Goal: Use online tool/utility: Utilize a website feature to perform a specific function

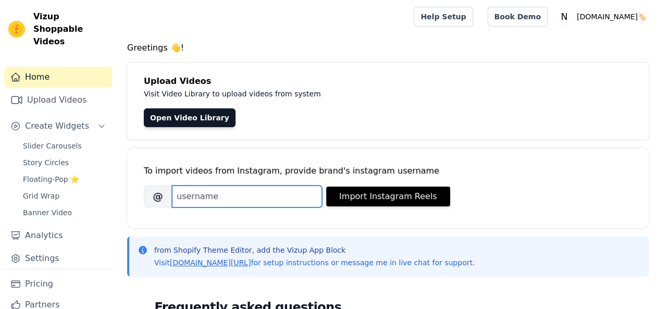
click at [207, 198] on input "Brand's Instagram Username" at bounding box center [247, 196] width 150 height 22
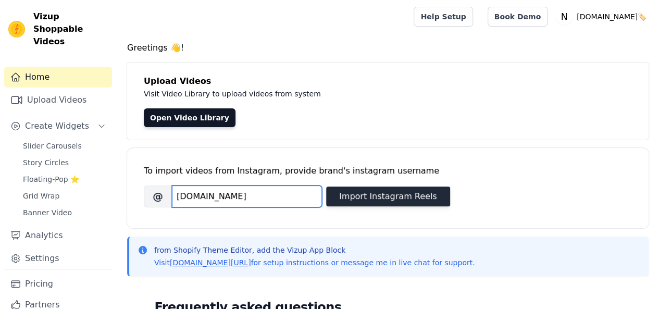
type input "neoarabian.store"
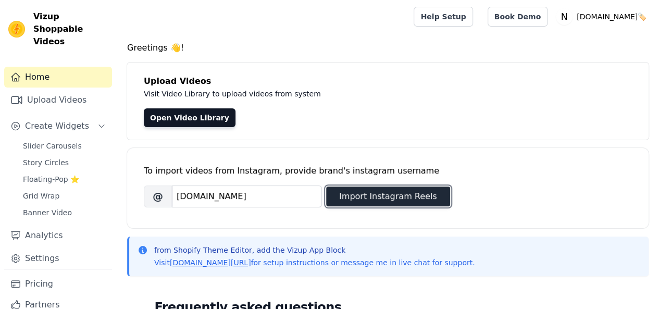
click at [407, 190] on button "Import Instagram Reels" at bounding box center [388, 196] width 124 height 20
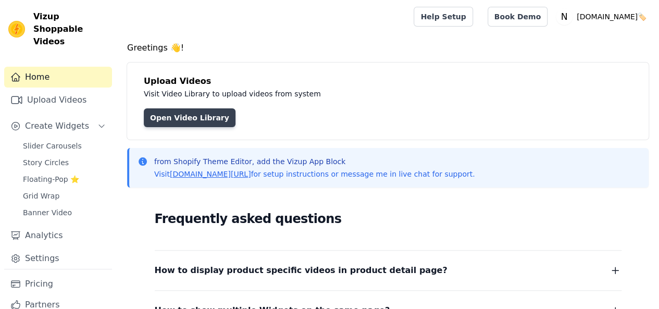
click at [178, 118] on link "Open Video Library" at bounding box center [190, 117] width 92 height 19
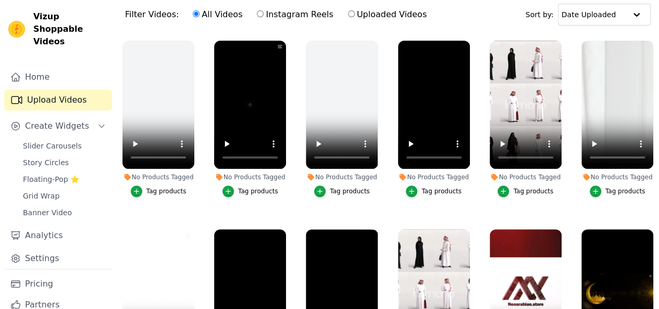
scroll to position [149, 0]
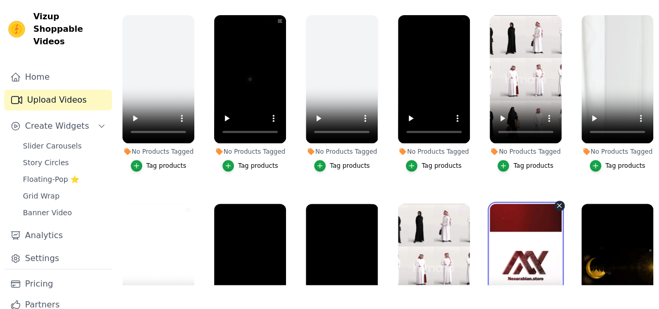
click at [518, 226] on video at bounding box center [525, 268] width 72 height 128
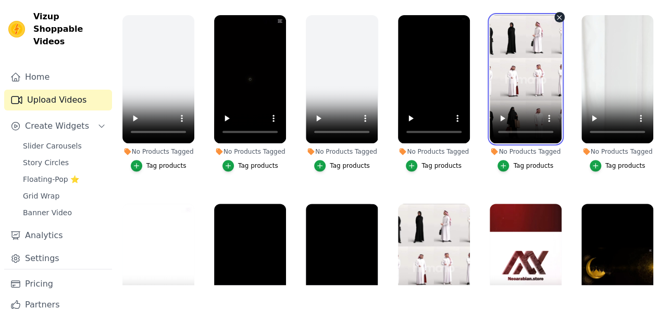
click at [544, 91] on video at bounding box center [525, 79] width 72 height 128
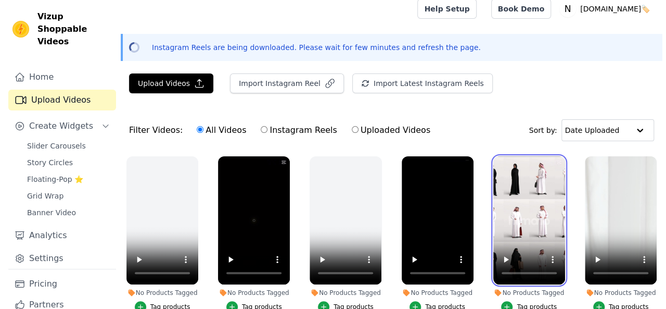
scroll to position [0, 0]
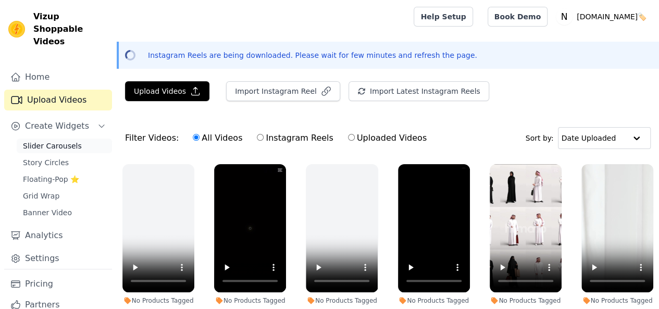
click at [49, 141] on span "Slider Carousels" at bounding box center [52, 146] width 59 height 10
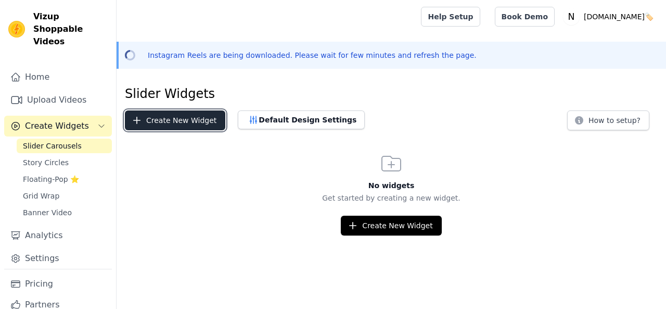
click at [161, 125] on button "Create New Widget" at bounding box center [175, 120] width 100 height 20
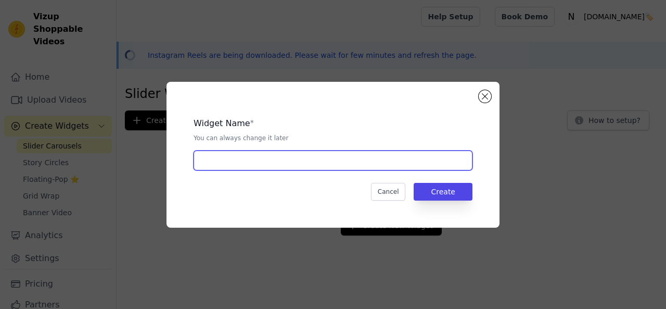
click at [223, 164] on input "text" at bounding box center [333, 160] width 279 height 20
type input "slider"
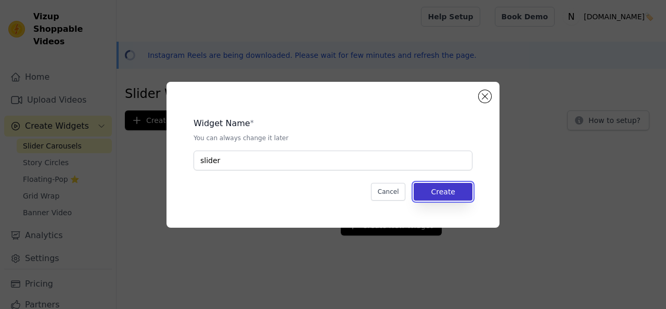
click at [461, 192] on button "Create" at bounding box center [443, 192] width 59 height 18
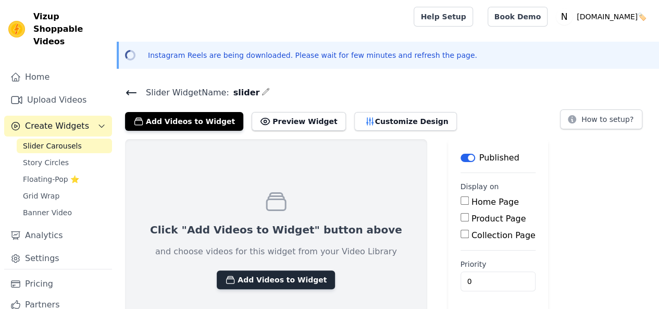
click at [283, 281] on button "Add Videos to Widget" at bounding box center [276, 279] width 118 height 19
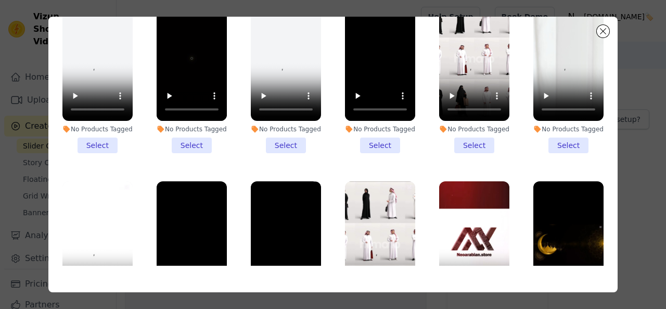
scroll to position [90, 0]
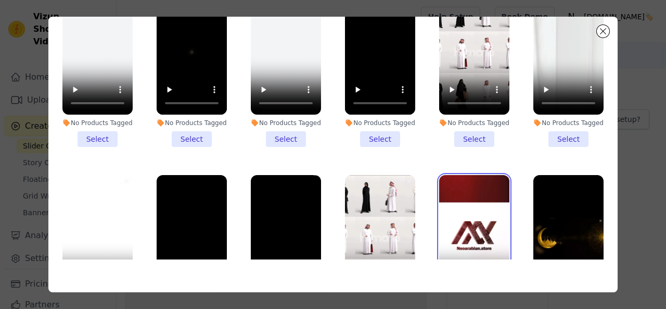
click at [468, 191] on video at bounding box center [474, 237] width 70 height 125
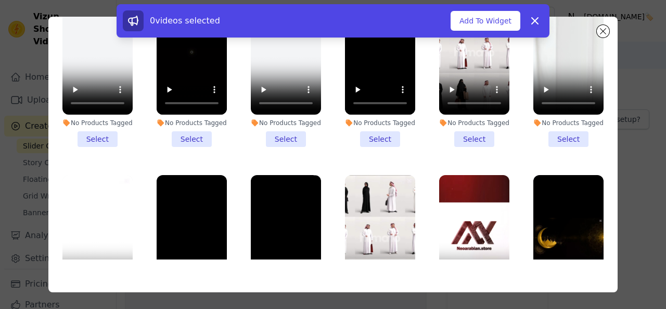
click at [604, 169] on div "Filter Videos: All Videos Instagram Reels Uploaded Videos Sort by: Date Uploade…" at bounding box center [333, 154] width 570 height 275
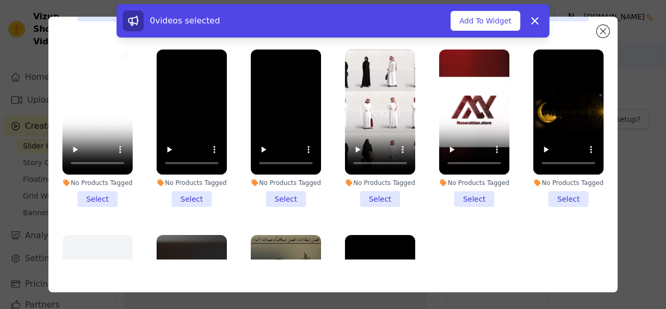
scroll to position [122, 0]
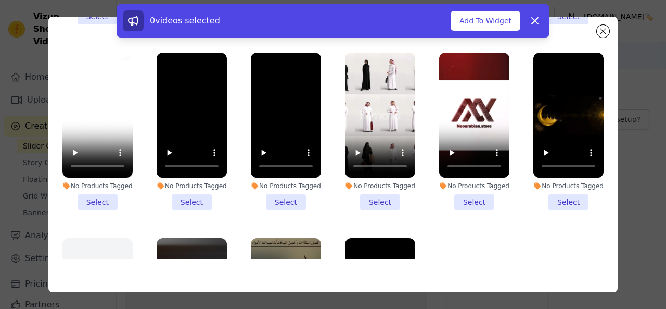
click at [464, 190] on li "No Products Tagged Select" at bounding box center [474, 131] width 70 height 157
click at [0, 0] on input "No Products Tagged Select" at bounding box center [0, 0] width 0 height 0
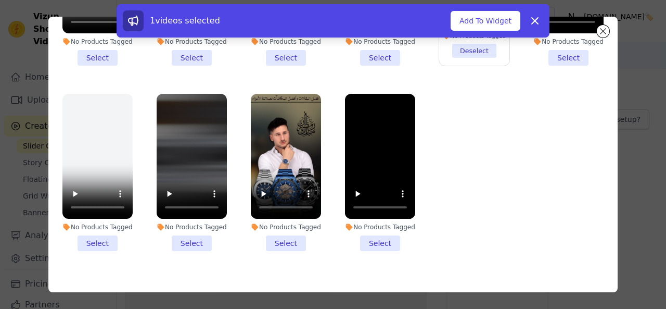
scroll to position [261, 0]
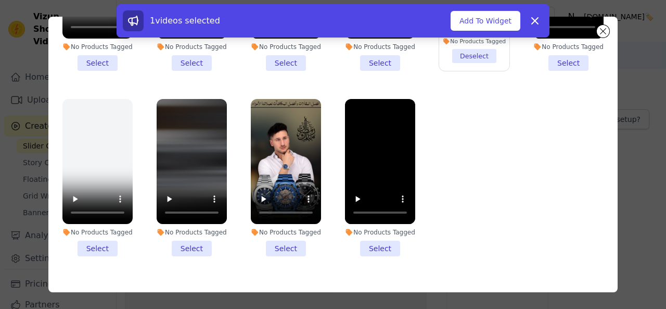
click at [283, 235] on li "No Products Tagged Select" at bounding box center [286, 177] width 70 height 157
click at [0, 0] on input "No Products Tagged Select" at bounding box center [0, 0] width 0 height 0
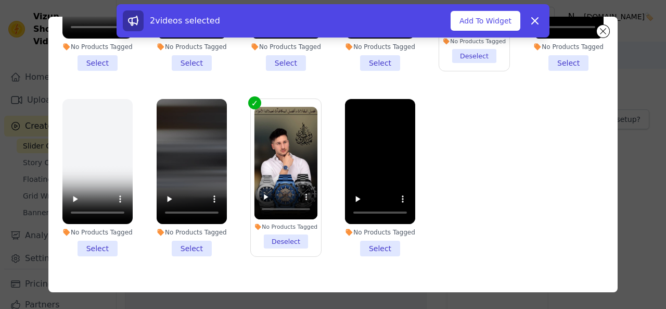
click at [373, 234] on li "No Products Tagged Select" at bounding box center [380, 177] width 70 height 157
click at [0, 0] on input "No Products Tagged Select" at bounding box center [0, 0] width 0 height 0
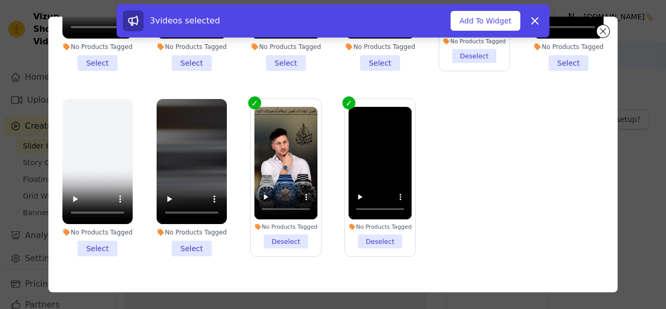
click at [185, 232] on li "No Products Tagged Select" at bounding box center [192, 177] width 70 height 157
click at [0, 0] on input "No Products Tagged Select" at bounding box center [0, 0] width 0 height 0
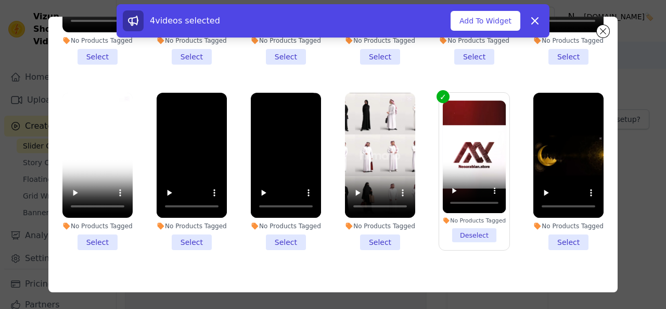
scroll to position [84, 0]
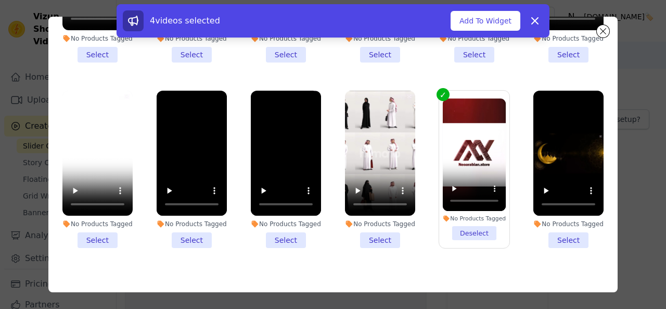
click at [549, 229] on li "No Products Tagged Select" at bounding box center [569, 169] width 70 height 157
click at [0, 0] on input "No Products Tagged Select" at bounding box center [0, 0] width 0 height 0
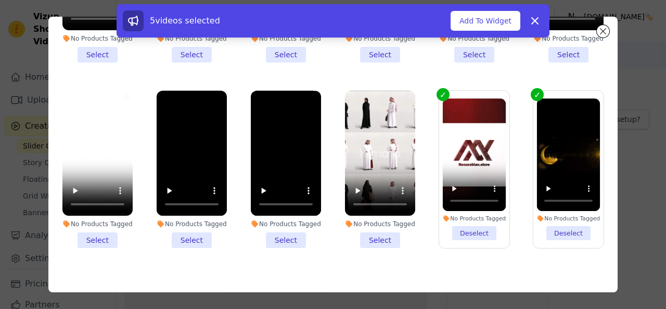
click at [376, 232] on li "No Products Tagged Select" at bounding box center [380, 169] width 70 height 157
click at [0, 0] on input "No Products Tagged Select" at bounding box center [0, 0] width 0 height 0
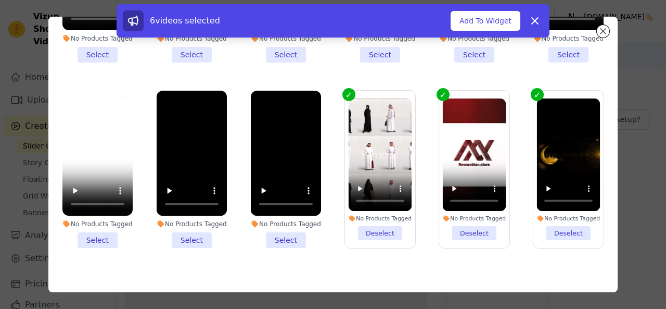
click at [284, 233] on li "No Products Tagged Select" at bounding box center [286, 169] width 70 height 157
click at [0, 0] on input "No Products Tagged Select" at bounding box center [0, 0] width 0 height 0
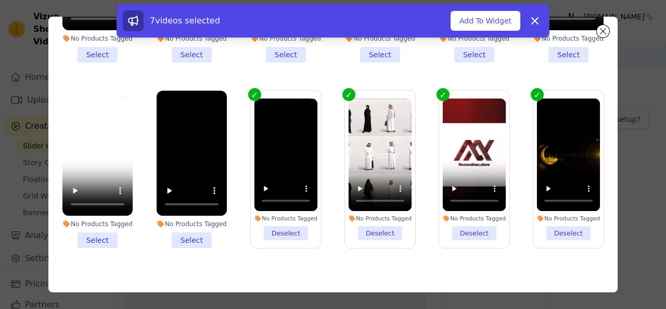
click at [193, 232] on li "No Products Tagged Select" at bounding box center [192, 169] width 70 height 157
click at [0, 0] on input "No Products Tagged Select" at bounding box center [0, 0] width 0 height 0
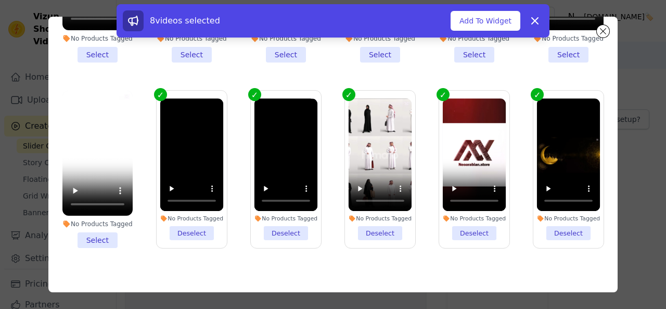
click at [110, 231] on li "No Products Tagged Select" at bounding box center [97, 169] width 70 height 157
click at [0, 0] on input "No Products Tagged Select" at bounding box center [0, 0] width 0 height 0
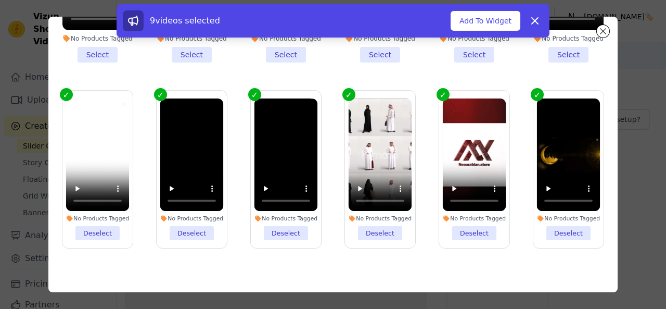
click at [110, 231] on li "No Products Tagged Deselect" at bounding box center [98, 169] width 64 height 142
click at [0, 0] on input "No Products Tagged Deselect" at bounding box center [0, 0] width 0 height 0
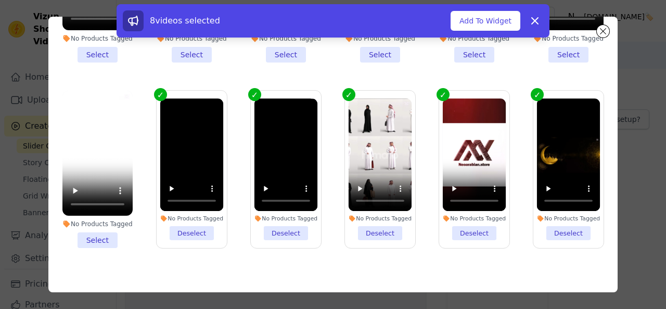
click at [110, 231] on li "No Products Tagged Select" at bounding box center [97, 169] width 70 height 157
click at [0, 0] on input "No Products Tagged Select" at bounding box center [0, 0] width 0 height 0
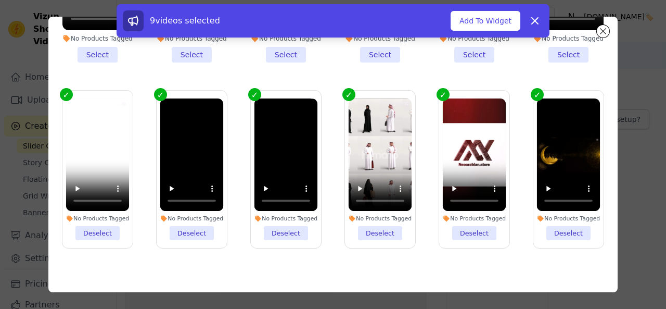
click at [351, 240] on div "No Products Tagged Deselect" at bounding box center [380, 169] width 82 height 169
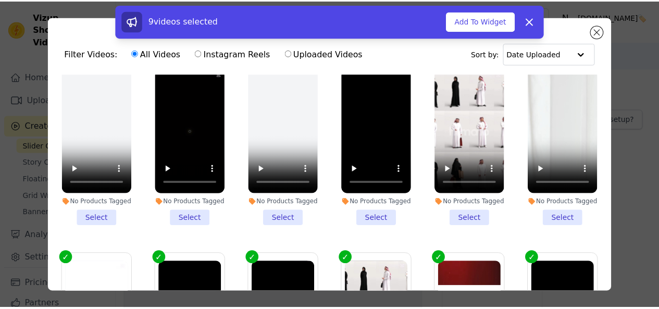
scroll to position [9, 0]
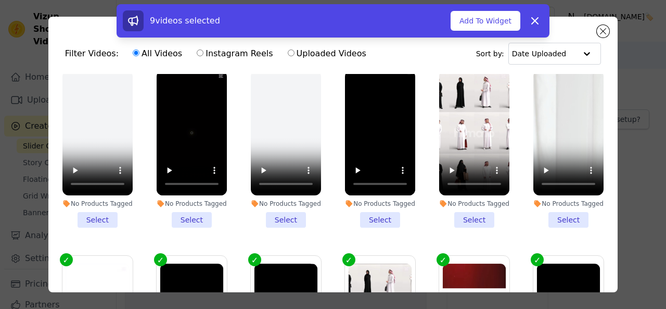
click at [464, 216] on li "No Products Tagged Select" at bounding box center [474, 148] width 70 height 157
click at [0, 0] on input "No Products Tagged Select" at bounding box center [0, 0] width 0 height 0
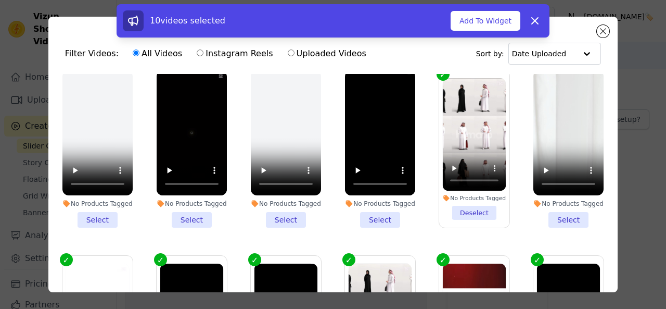
click at [364, 215] on li "No Products Tagged Select" at bounding box center [380, 148] width 70 height 157
click at [0, 0] on input "No Products Tagged Select" at bounding box center [0, 0] width 0 height 0
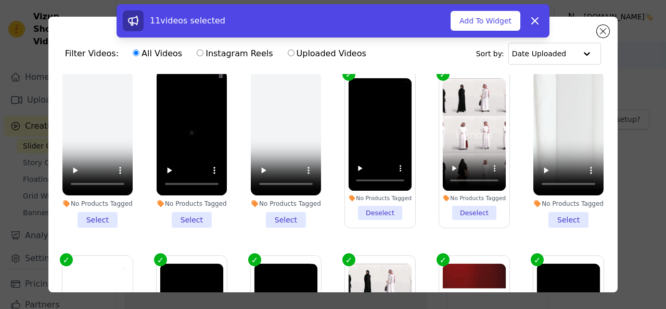
click at [554, 217] on li "No Products Tagged Select" at bounding box center [569, 148] width 70 height 157
click at [0, 0] on input "No Products Tagged Select" at bounding box center [0, 0] width 0 height 0
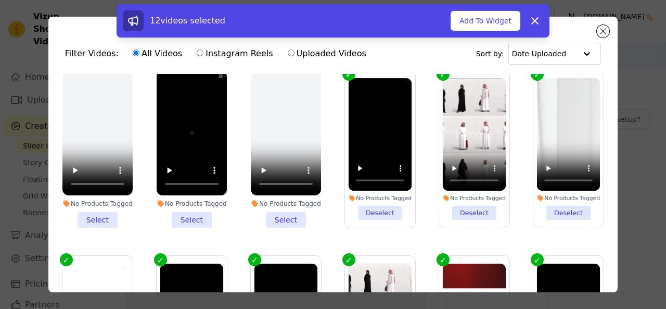
click at [184, 215] on li "No Products Tagged Select" at bounding box center [192, 148] width 70 height 157
click at [0, 0] on input "No Products Tagged Select" at bounding box center [0, 0] width 0 height 0
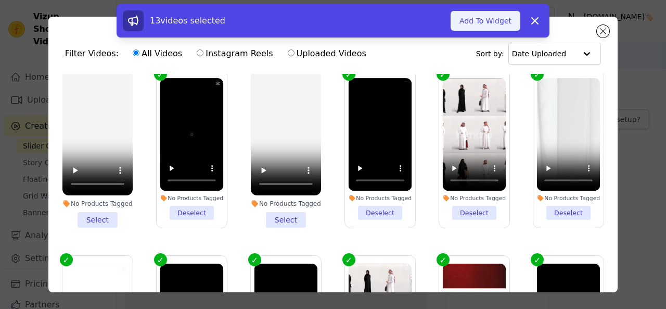
click at [484, 18] on button "Add To Widget" at bounding box center [486, 21] width 70 height 20
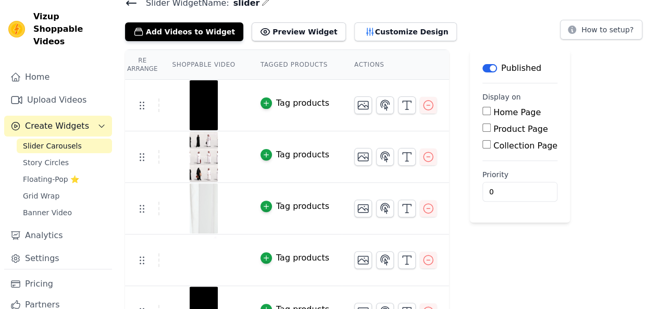
scroll to position [89, 0]
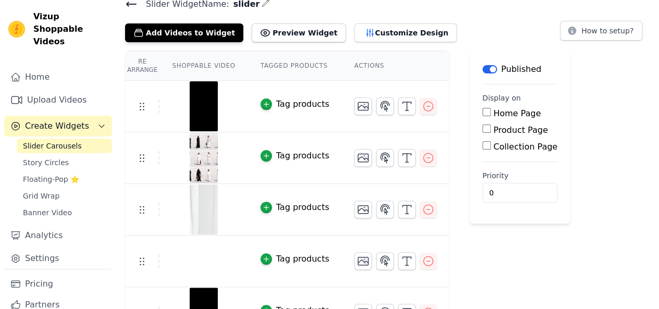
click at [482, 113] on input "Home Page" at bounding box center [486, 112] width 8 height 8
checkbox input "true"
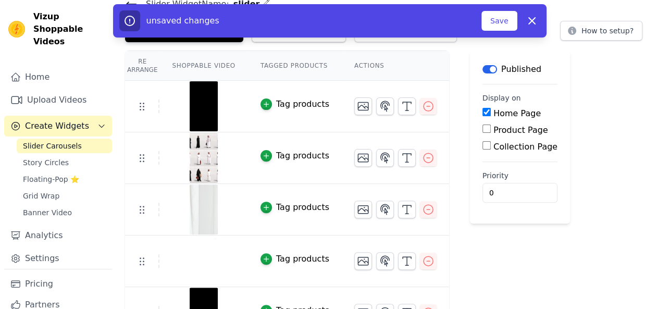
click at [482, 147] on input "Collection Page" at bounding box center [486, 145] width 8 height 8
checkbox input "true"
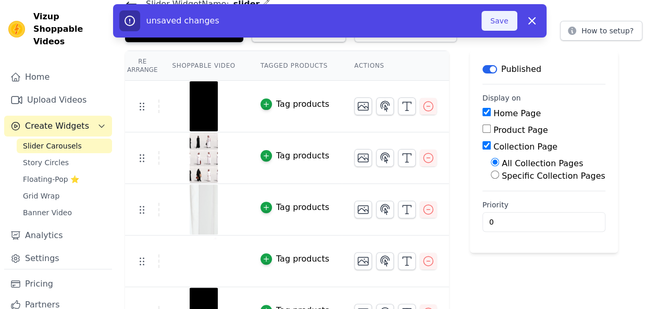
click at [503, 24] on button "Save" at bounding box center [498, 21] width 35 height 20
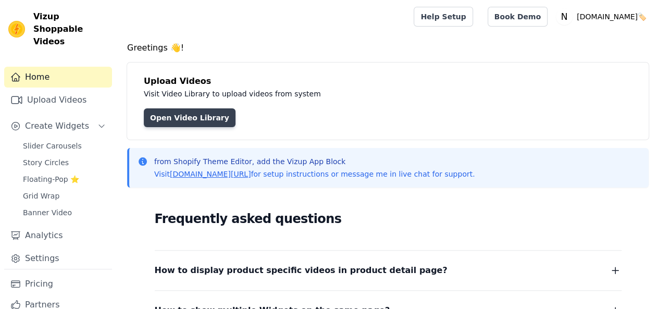
click at [194, 115] on link "Open Video Library" at bounding box center [190, 117] width 92 height 19
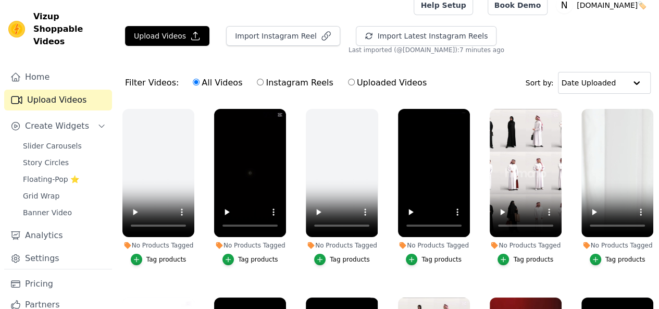
scroll to position [4, 0]
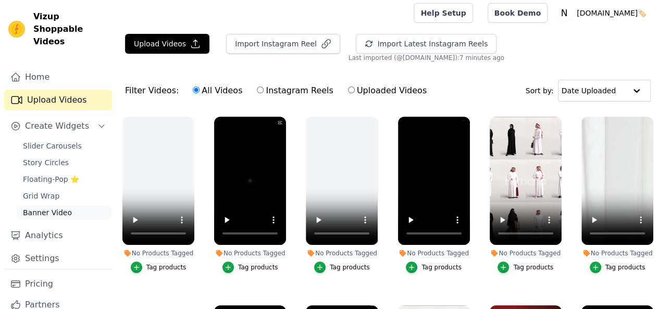
click at [68, 205] on link "Banner Video" at bounding box center [64, 212] width 95 height 15
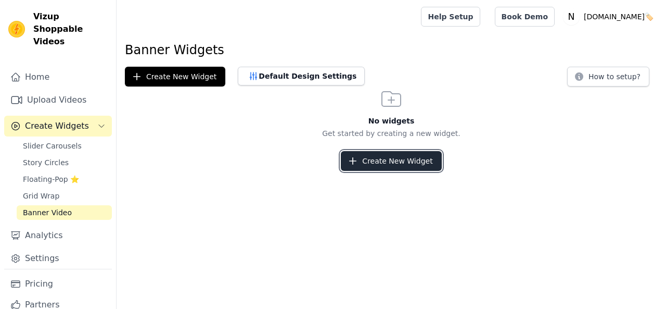
click at [393, 158] on button "Create New Widget" at bounding box center [391, 161] width 100 height 20
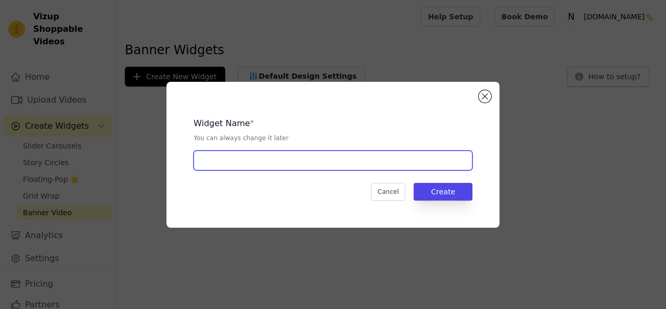
click at [383, 158] on input "text" at bounding box center [333, 160] width 279 height 20
type input "banner"
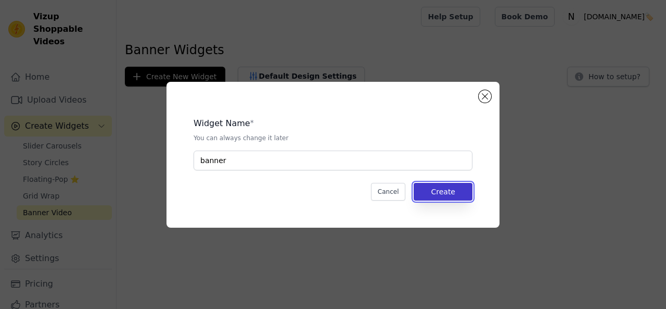
click at [453, 191] on button "Create" at bounding box center [443, 192] width 59 height 18
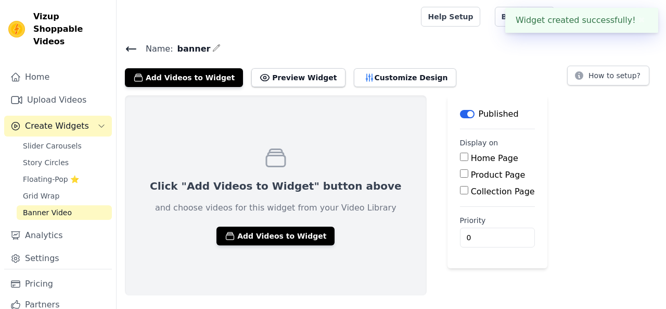
click at [471, 155] on label "Home Page" at bounding box center [494, 158] width 47 height 10
click at [460, 155] on input "Home Page" at bounding box center [464, 157] width 8 height 8
checkbox input "true"
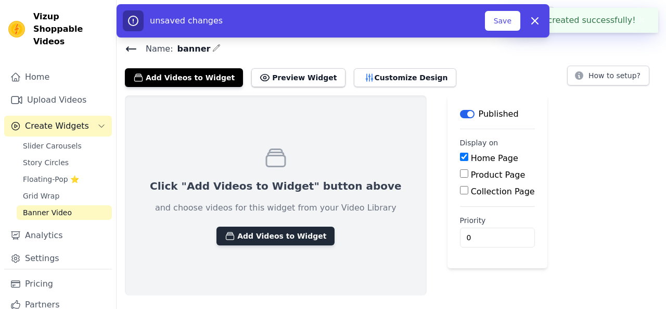
click at [272, 232] on button "Add Videos to Widget" at bounding box center [276, 235] width 118 height 19
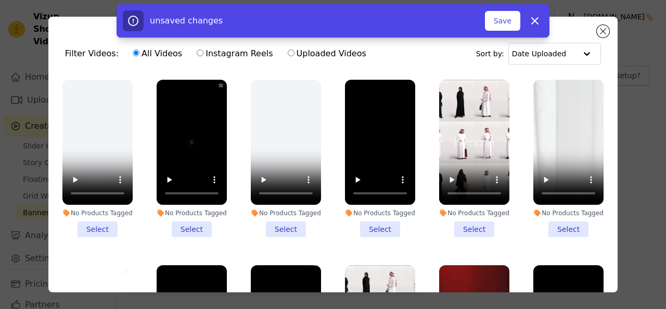
click at [470, 222] on li "No Products Tagged Select" at bounding box center [474, 158] width 70 height 157
click at [0, 0] on input "No Products Tagged Select" at bounding box center [0, 0] width 0 height 0
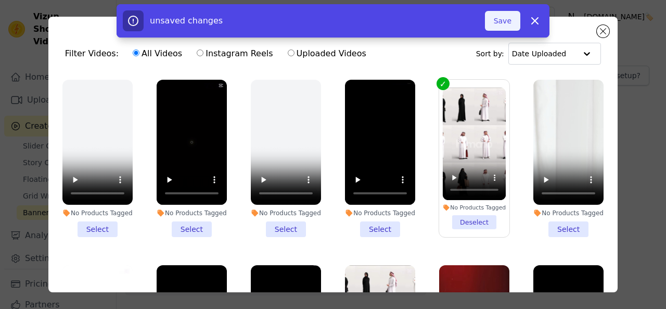
click at [511, 16] on button "Save" at bounding box center [502, 21] width 35 height 20
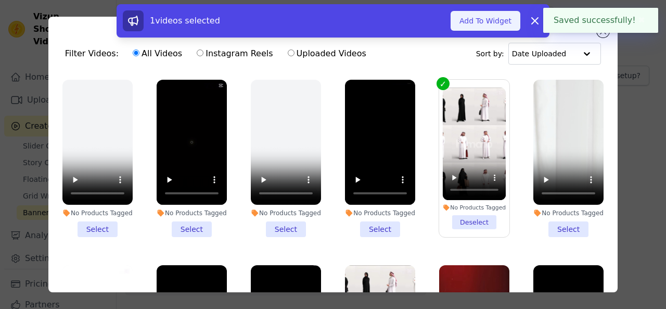
click at [500, 18] on button "Add To Widget" at bounding box center [486, 21] width 70 height 20
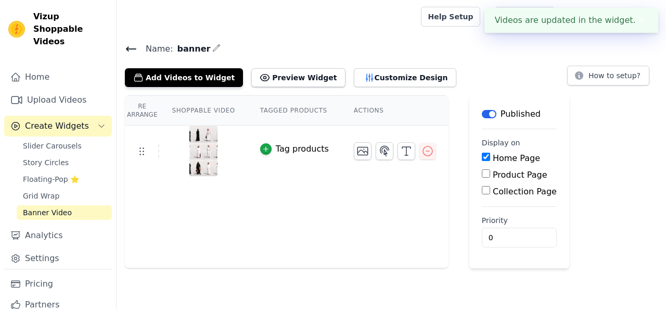
click at [479, 61] on div "Name: banner Add Videos to Widget Preview Widget Customize Design How to setup?" at bounding box center [392, 64] width 550 height 45
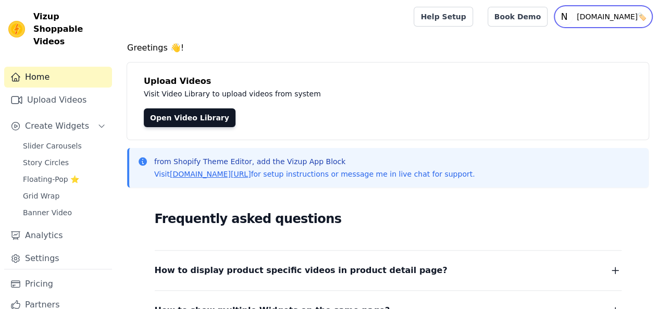
click at [590, 16] on p "[DOMAIN_NAME]🏷️" at bounding box center [611, 16] width 78 height 19
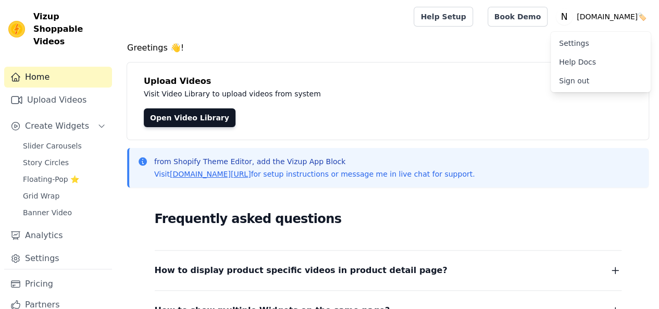
click at [494, 38] on main "Greetings 👋! Upload Videos Visit Video Library to upload videos from system Ope…" at bounding box center [388, 264] width 542 height 462
